Goal: Task Accomplishment & Management: Manage account settings

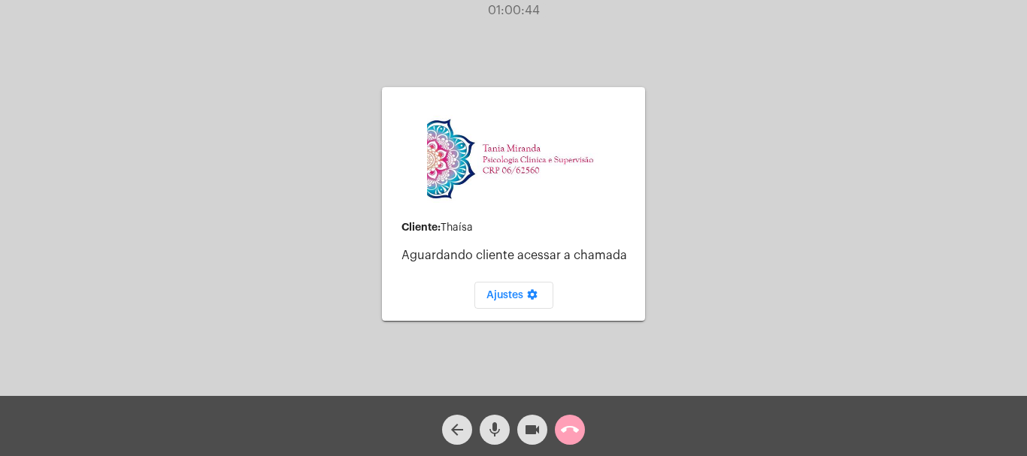
click at [572, 423] on mat-icon "call_end" at bounding box center [570, 430] width 18 height 18
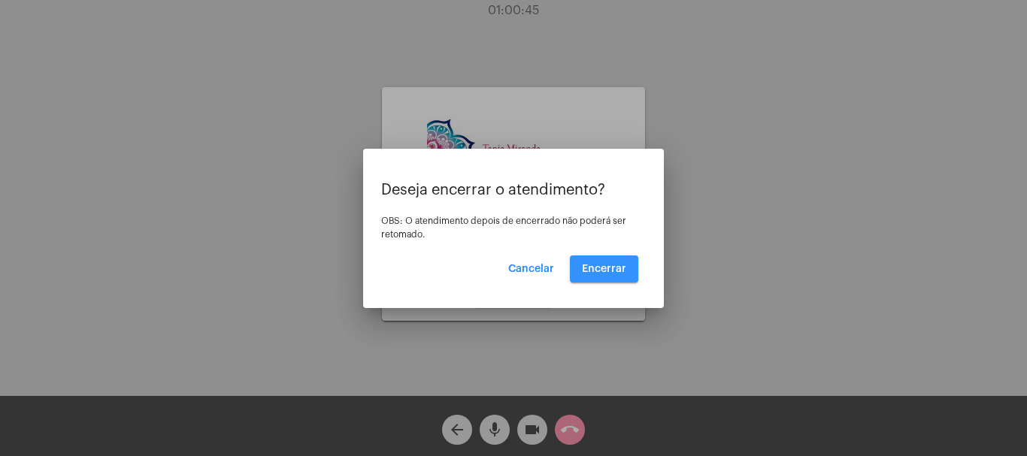
click at [590, 271] on span "Encerrar" at bounding box center [604, 269] width 44 height 11
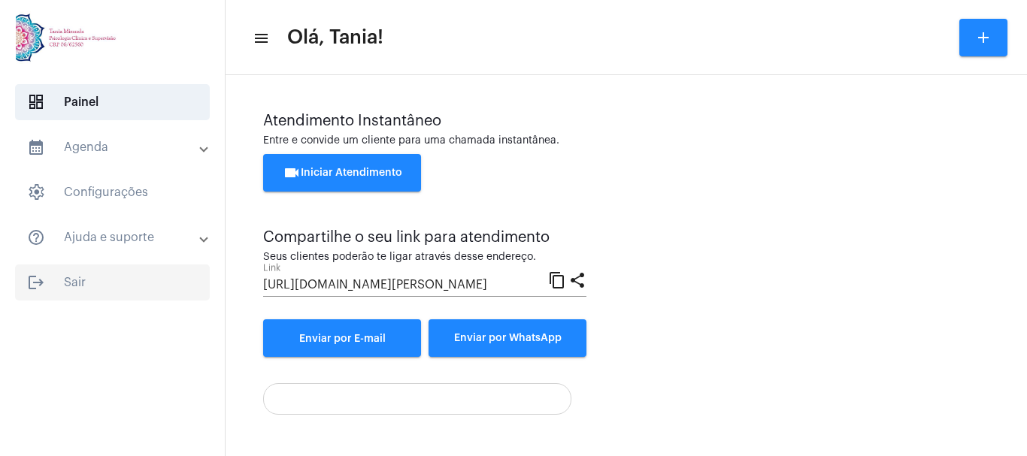
click at [74, 284] on span "logout Sair" at bounding box center [112, 283] width 195 height 36
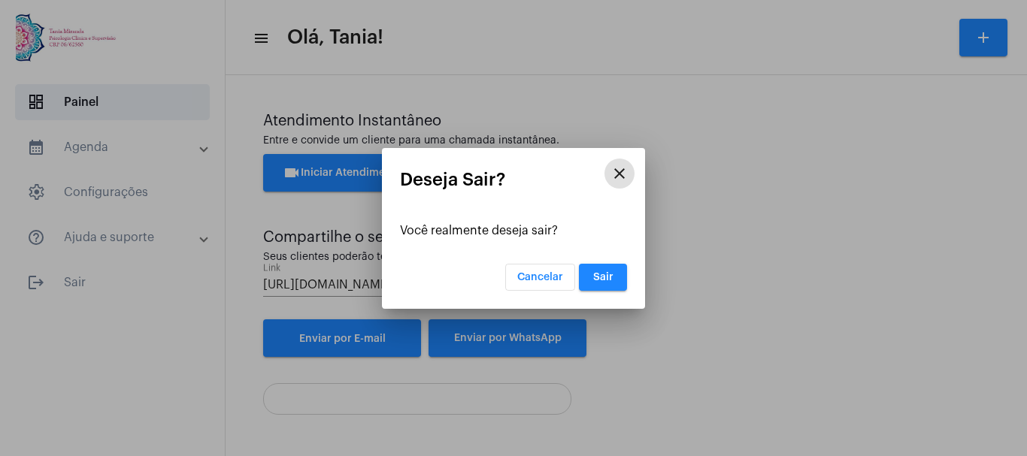
click at [596, 282] on span "Sair" at bounding box center [603, 277] width 20 height 11
